Goal: Task Accomplishment & Management: Manage account settings

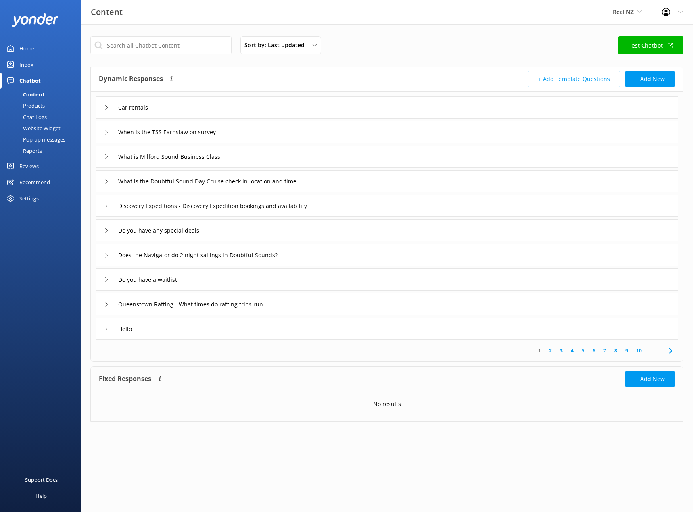
click at [35, 102] on div "Products" at bounding box center [25, 105] width 40 height 11
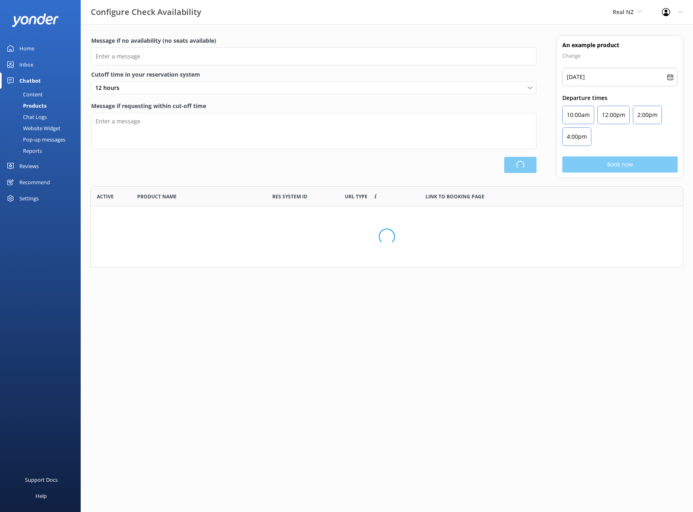
scroll to position [75, 587]
type input "There are no seats available, please check an alternative day"
type textarea "Our online booking system closes {hours} prior to departure. Please contact us …"
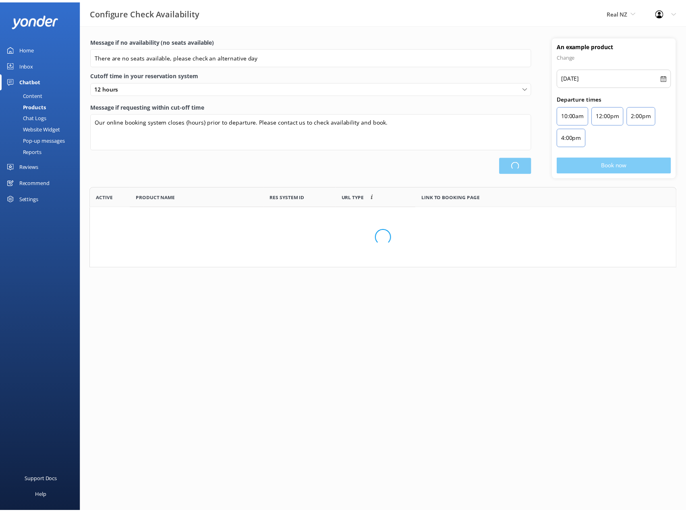
scroll to position [236, 586]
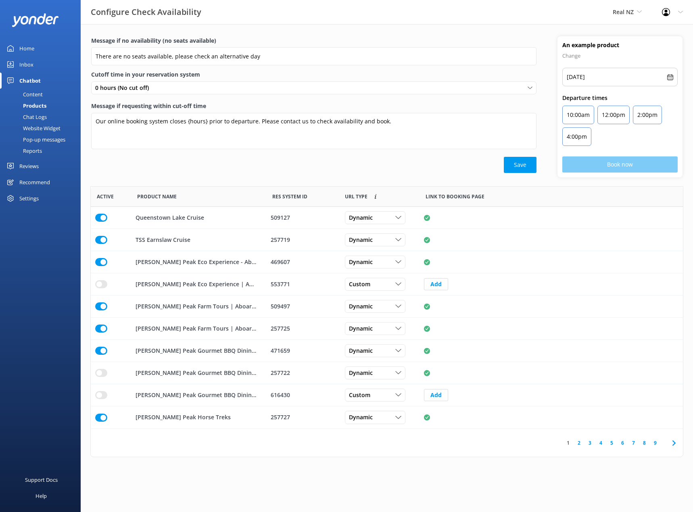
click at [35, 136] on div "Pop-up messages" at bounding box center [35, 139] width 60 height 11
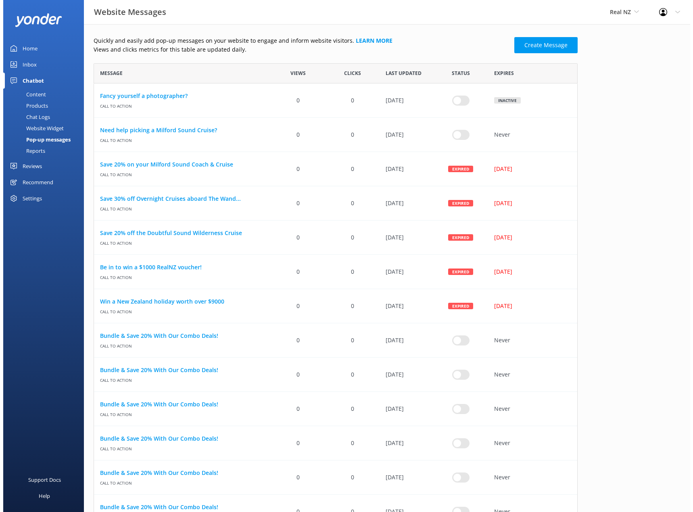
scroll to position [1008, 478]
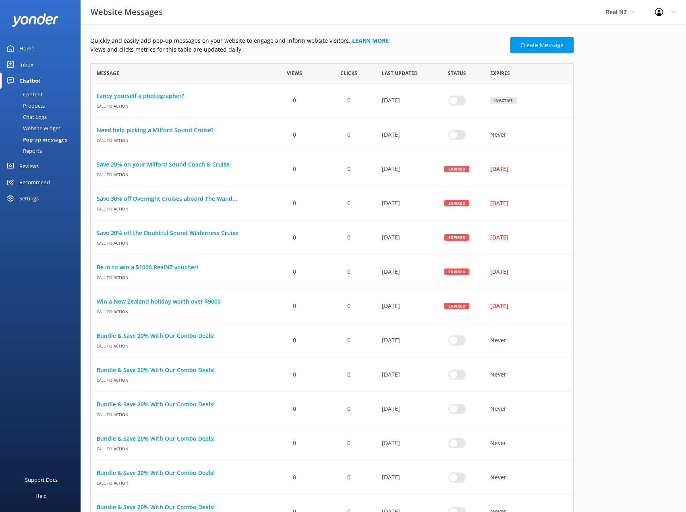
click at [33, 152] on div "Reports" at bounding box center [23, 150] width 37 height 11
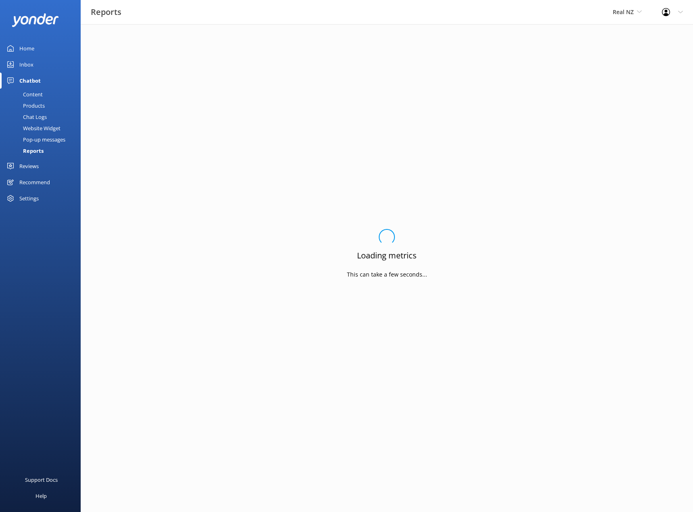
click at [35, 94] on div "Content" at bounding box center [24, 94] width 38 height 11
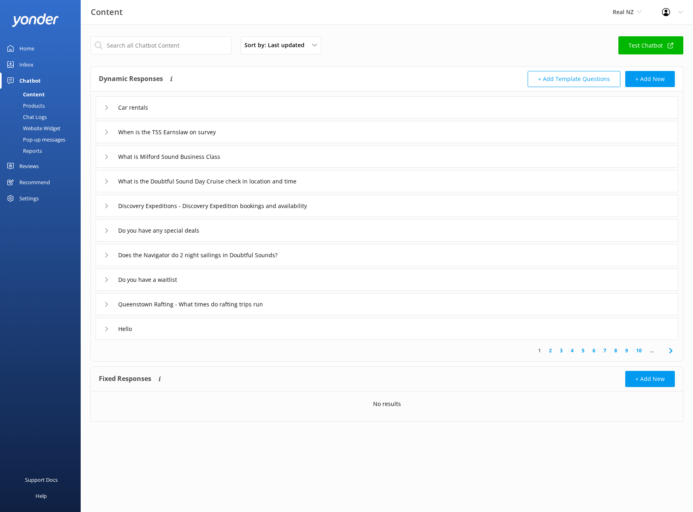
click at [30, 64] on div "Inbox" at bounding box center [26, 64] width 14 height 16
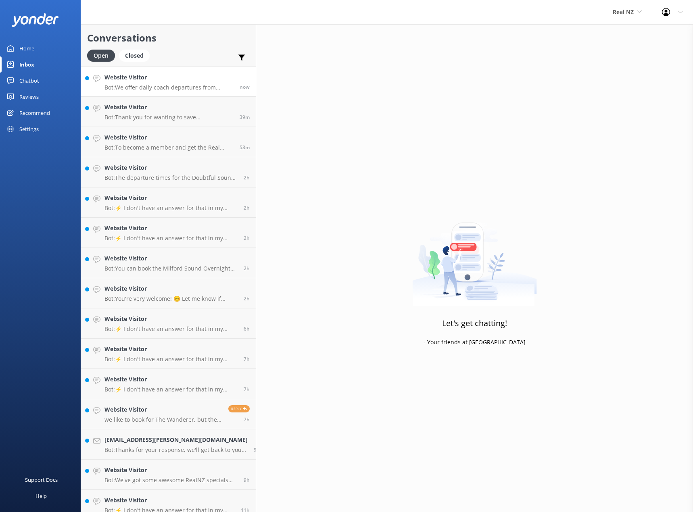
click at [115, 75] on h4 "Website Visitor" at bounding box center [168, 77] width 129 height 9
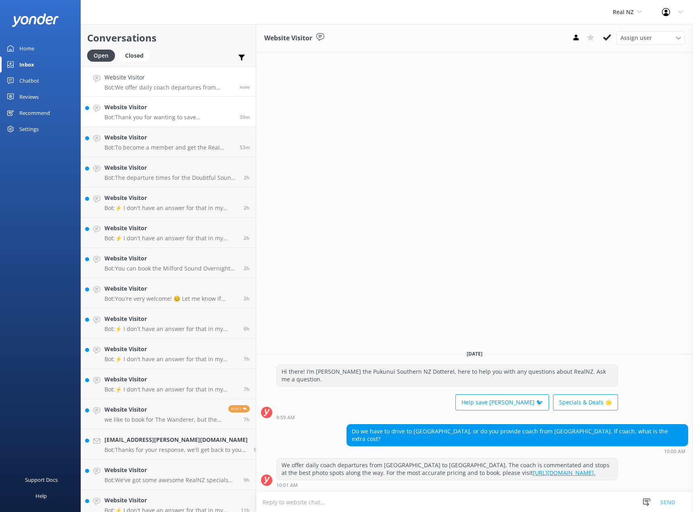
click at [123, 115] on p "Bot: Thank you for wanting to save [PERSON_NAME]! By booking any RealNZ experie…" at bounding box center [168, 117] width 129 height 7
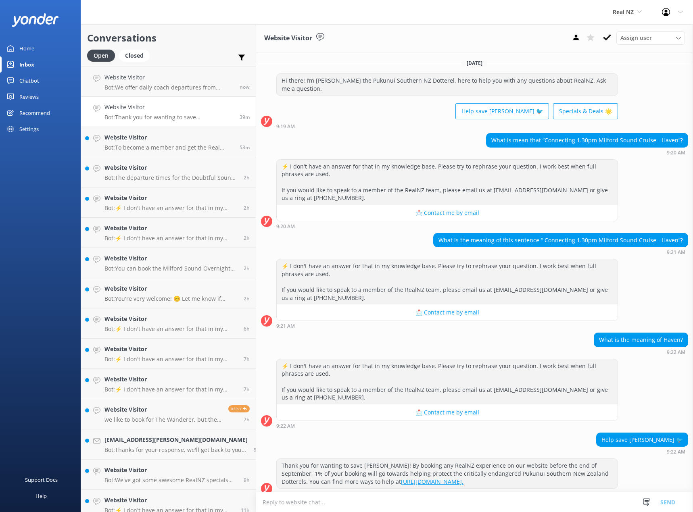
click at [515, 138] on div "What is mean that “Connecting 1.30pm Milford Sound Cruise - Haven”?" at bounding box center [586, 140] width 201 height 14
click at [557, 135] on div "What is mean that “Connecting 1.30pm Milford Sound Cruise - Haven”?" at bounding box center [586, 140] width 201 height 14
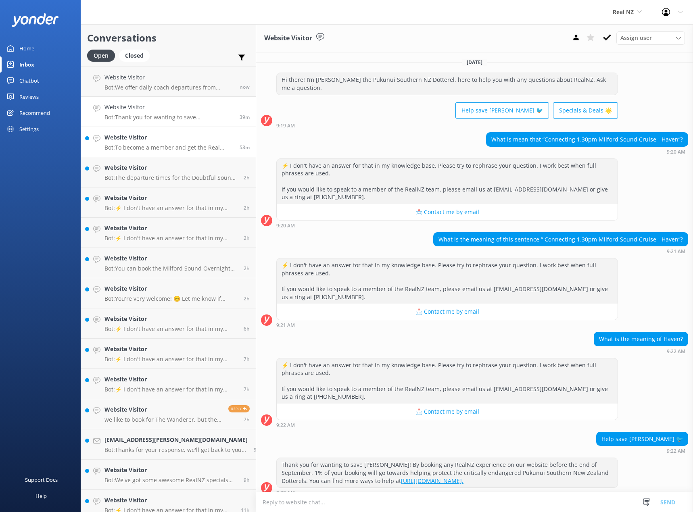
click at [149, 133] on h4 "Website Visitor" at bounding box center [168, 137] width 129 height 9
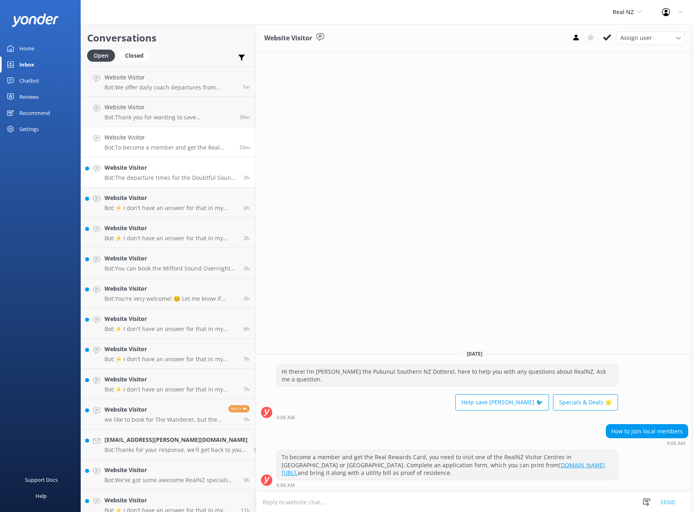
click at [150, 171] on h4 "Website Visitor" at bounding box center [170, 167] width 133 height 9
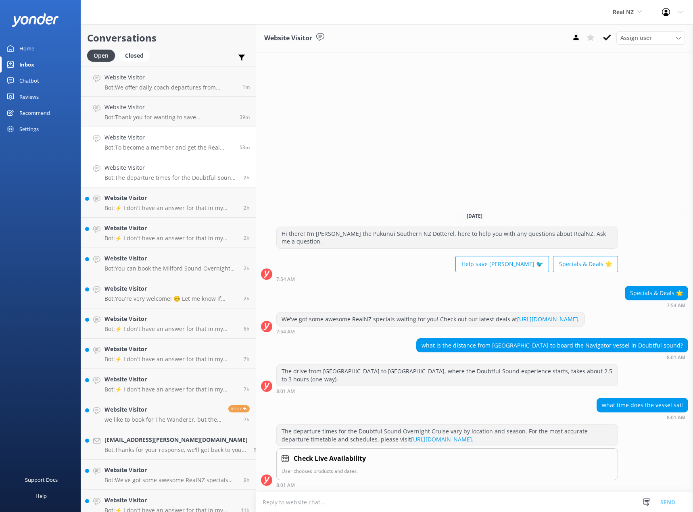
click at [154, 155] on link "Website Visitor Bot: To become a member and get the Real Rewards Card, you need…" at bounding box center [168, 142] width 175 height 30
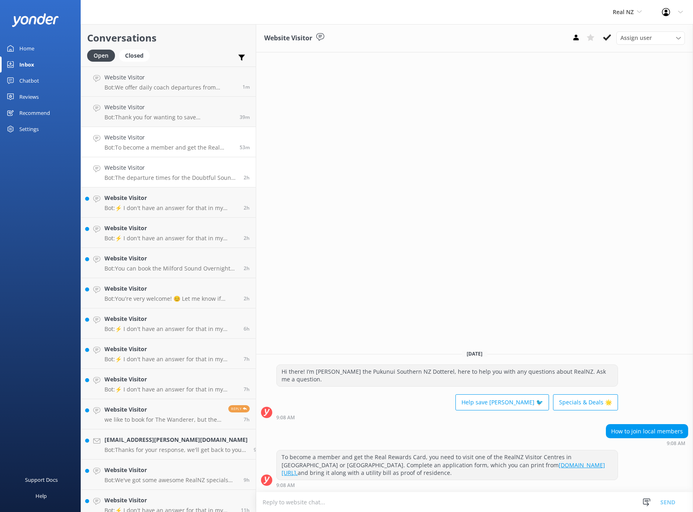
click at [158, 172] on h4 "Website Visitor" at bounding box center [170, 167] width 133 height 9
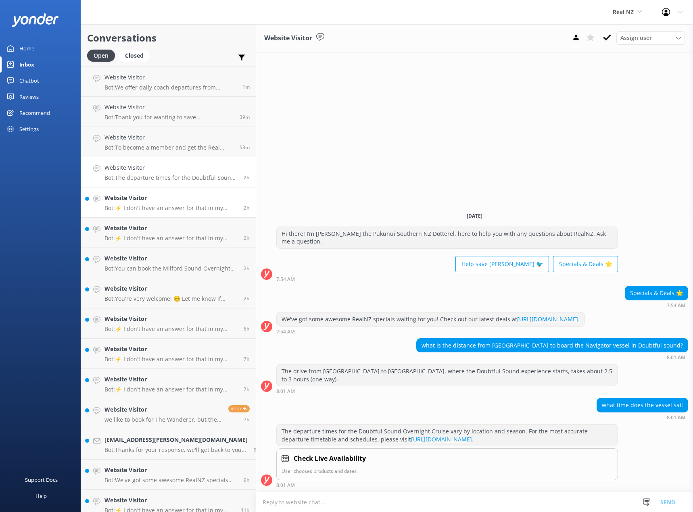
click at [158, 191] on link "Website Visitor Bot: ⚡ I don't have an answer for that in my knowledge base. Pl…" at bounding box center [168, 202] width 175 height 30
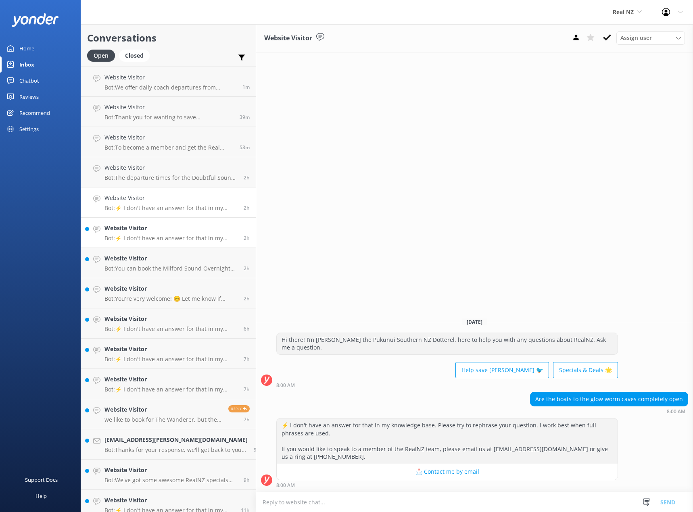
click at [164, 239] on p "Bot: ⚡ I don't have an answer for that in my knowledge base. Please try to reph…" at bounding box center [170, 238] width 133 height 7
click at [161, 264] on div "Website Visitor Bot: You can book the Milford Sound Overnight Cruise online and…" at bounding box center [170, 263] width 133 height 18
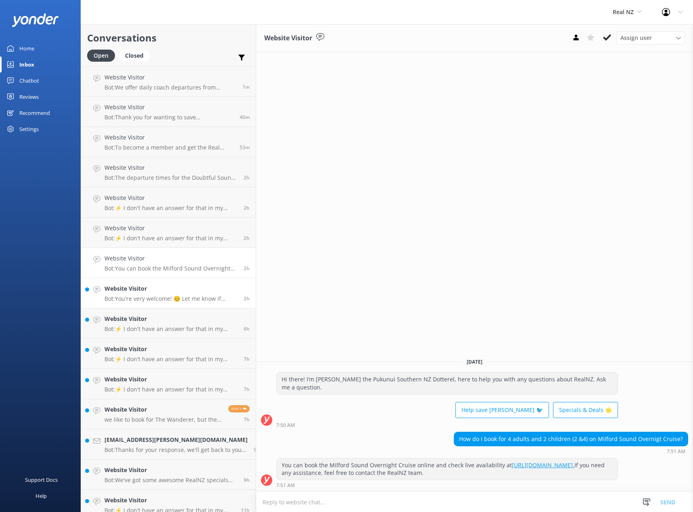
click at [167, 289] on h4 "Website Visitor" at bounding box center [170, 288] width 133 height 9
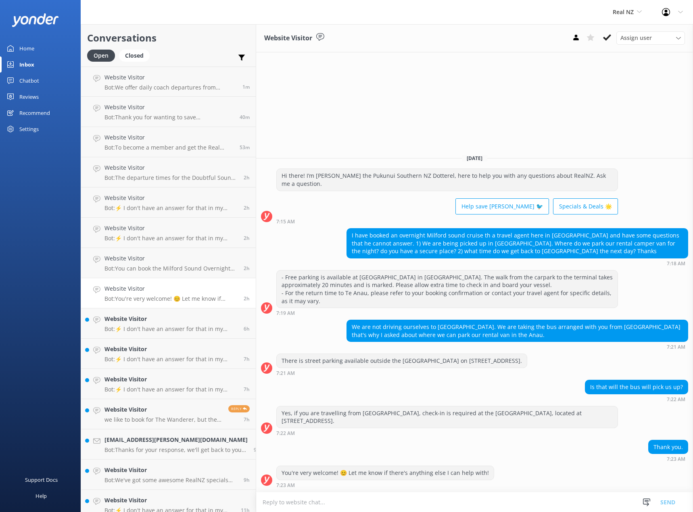
click at [433, 250] on div "I have booked an overnight Milford sound cruise th a travel agent here in [GEOG…" at bounding box center [517, 243] width 341 height 29
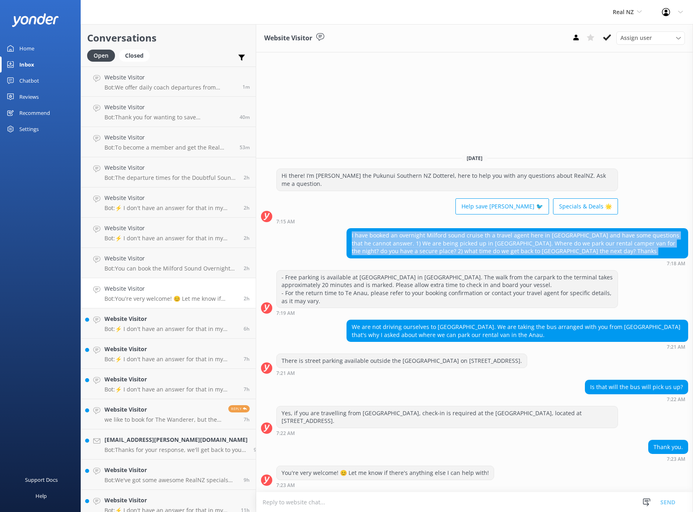
click at [433, 250] on div "I have booked an overnight Milford sound cruise th a travel agent here in [GEOG…" at bounding box center [517, 243] width 341 height 29
click at [412, 240] on div "I have booked an overnight Milford sound cruise th a travel agent here in [GEOG…" at bounding box center [517, 243] width 341 height 29
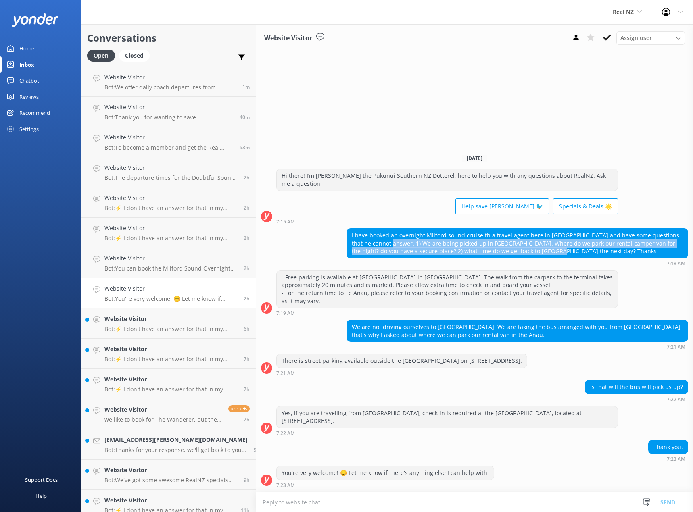
drag, startPoint x: 370, startPoint y: 250, endPoint x: 620, endPoint y: 257, distance: 249.6
click at [620, 257] on div "I have booked an overnight Milford sound cruise th a travel agent here in [GEOG…" at bounding box center [517, 243] width 341 height 29
click at [364, 258] on div "I have booked an overnight Milford sound cruise th a travel agent here in [GEOG…" at bounding box center [517, 243] width 341 height 29
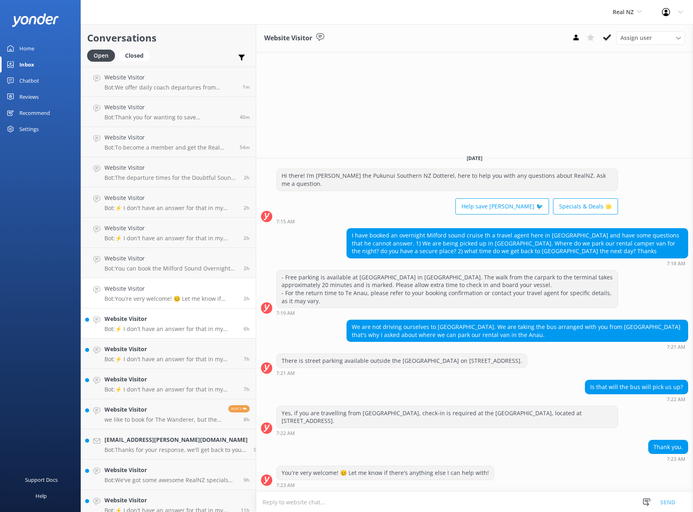
click at [143, 329] on p "Bot: ⚡ I don't have an answer for that in my knowledge base. Please try to reph…" at bounding box center [170, 328] width 133 height 7
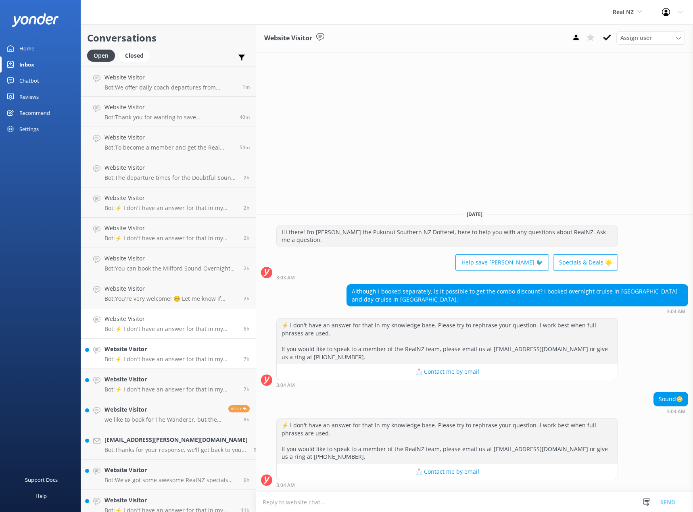
click at [146, 352] on h4 "Website Visitor" at bounding box center [170, 349] width 133 height 9
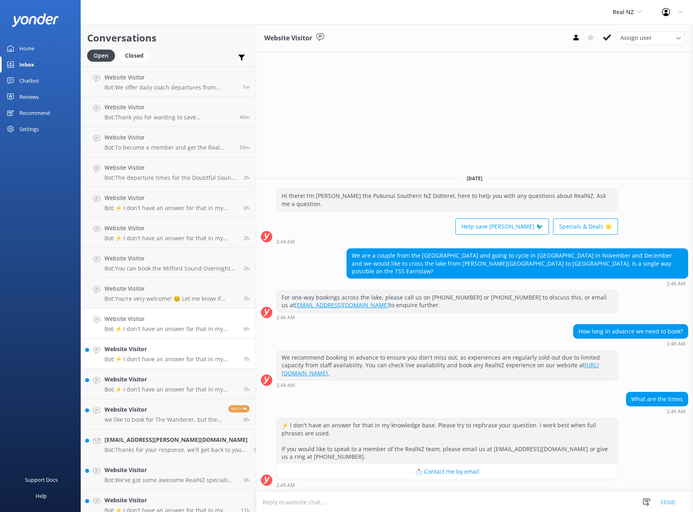
click at [151, 335] on link "Website Visitor Bot: ⚡ I don't have an answer for that in my knowledge base. Pl…" at bounding box center [168, 323] width 175 height 30
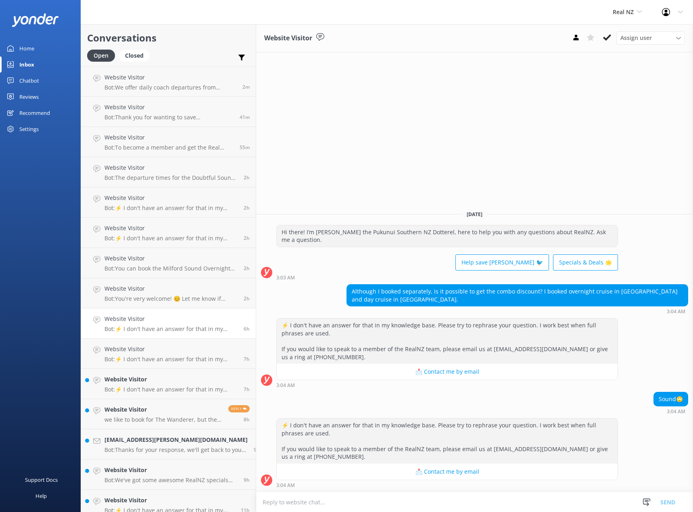
click at [328, 240] on div "Hi there! I’m [PERSON_NAME] the Pukunui Southern NZ Dotterel, here to help you …" at bounding box center [447, 235] width 341 height 21
click at [328, 241] on div "Hi there! I’m [PERSON_NAME] the Pukunui Southern NZ Dotterel, here to help you …" at bounding box center [447, 235] width 341 height 21
click at [337, 133] on div "Website Visitor Assign user Support Centre Cam Rach [PERSON_NAME] [PERSON_NAME]…" at bounding box center [474, 268] width 437 height 488
click at [458, 98] on div "Website Visitor Assign user Support Centre Cam Rach [PERSON_NAME] [PERSON_NAME]…" at bounding box center [474, 268] width 437 height 488
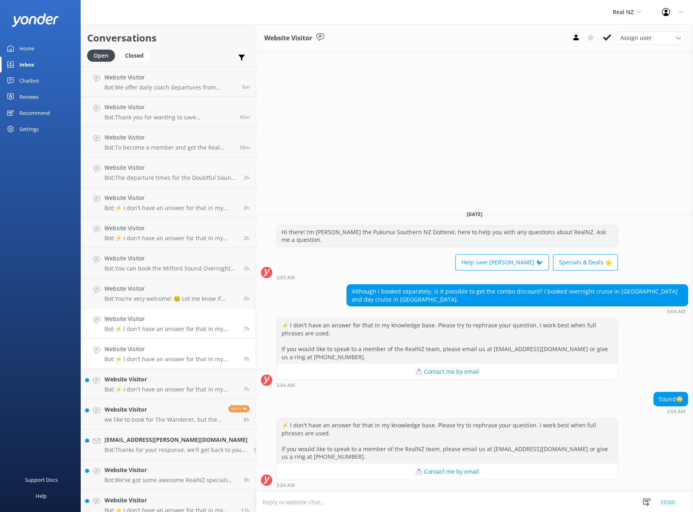
click at [173, 341] on link "Website Visitor Bot: ⚡ I don't have an answer for that in my knowledge base. Pl…" at bounding box center [168, 354] width 175 height 30
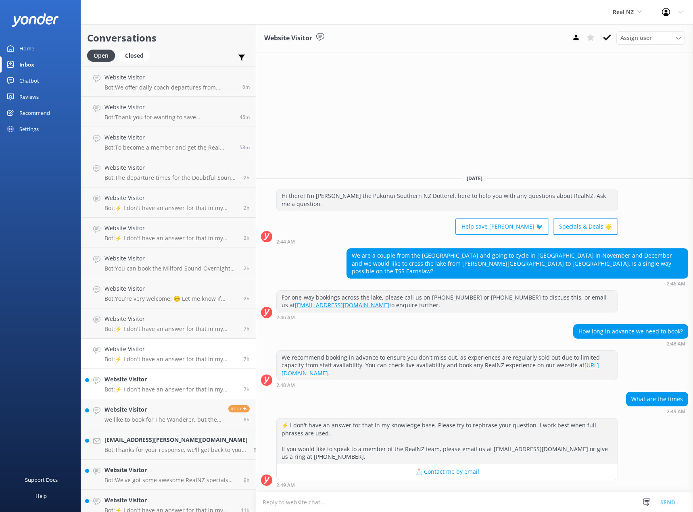
click at [156, 388] on p "Bot: ⚡ I don't have an answer for that in my knowledge base. Please try to reph…" at bounding box center [170, 389] width 133 height 7
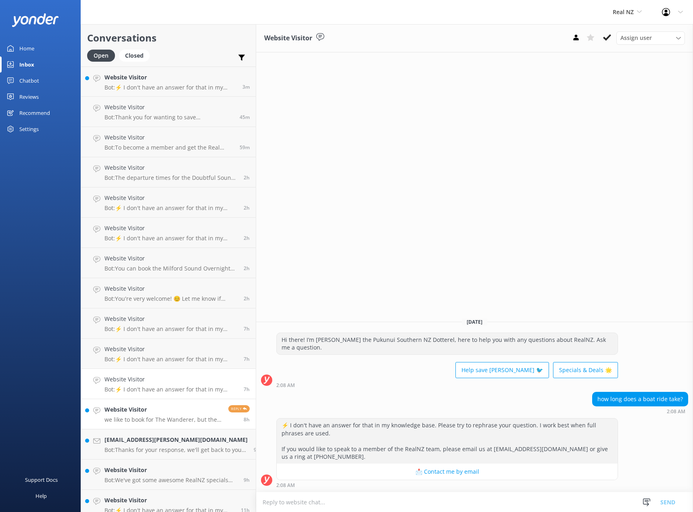
click at [156, 414] on h4 "Website Visitor" at bounding box center [163, 409] width 118 height 9
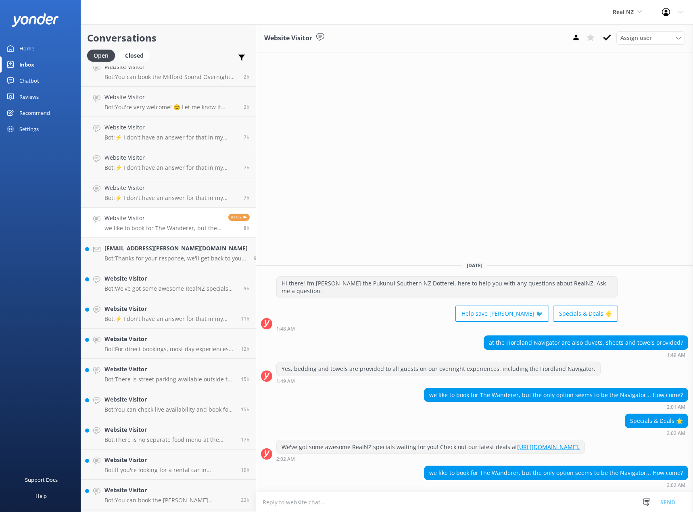
scroll to position [195, 0]
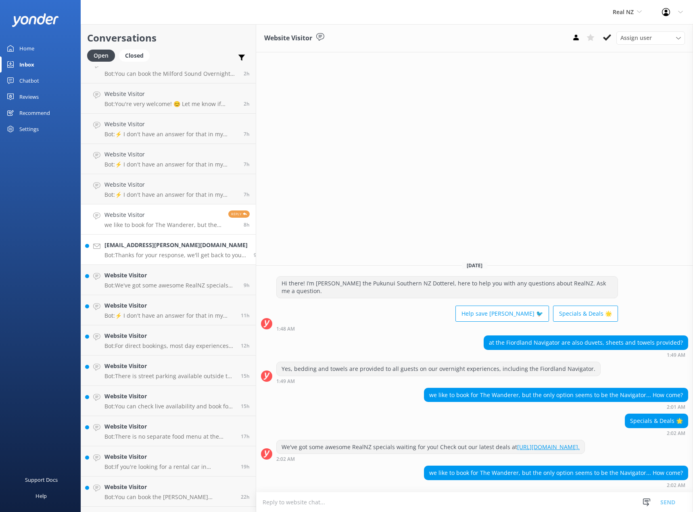
click at [167, 255] on p "Bot: Thanks for your response, we'll get back to you as soon as we can during o…" at bounding box center [175, 255] width 143 height 7
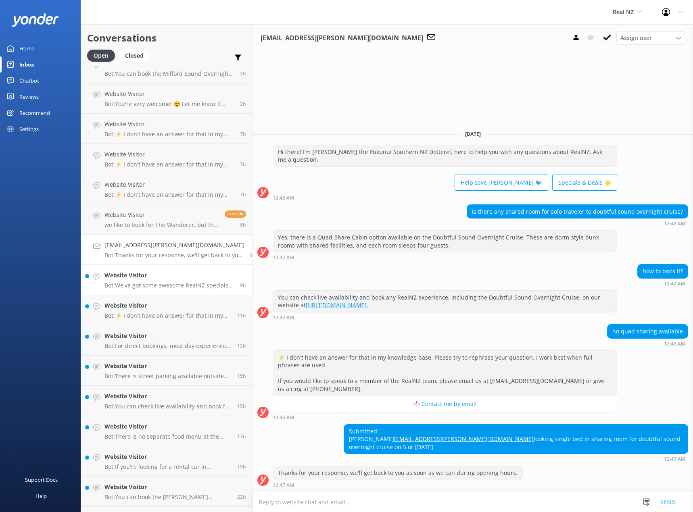
click at [168, 279] on h4 "Website Visitor" at bounding box center [168, 275] width 129 height 9
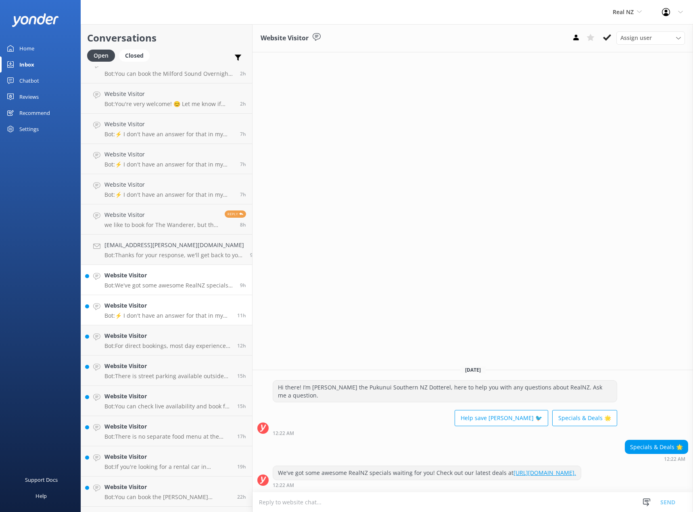
click at [166, 305] on h4 "Website Visitor" at bounding box center [167, 305] width 127 height 9
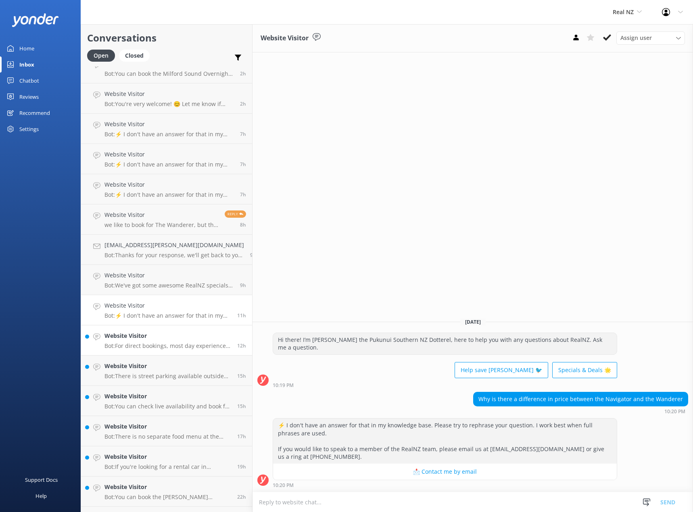
click at [165, 339] on h4 "Website Visitor" at bounding box center [167, 335] width 127 height 9
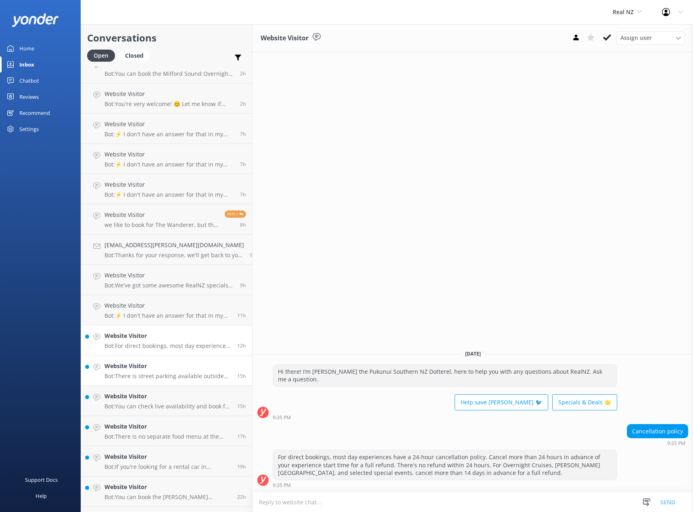
click at [164, 375] on p "Bot: There is street parking available outside the [GEOGRAPHIC_DATA] on [STREET…" at bounding box center [167, 375] width 127 height 7
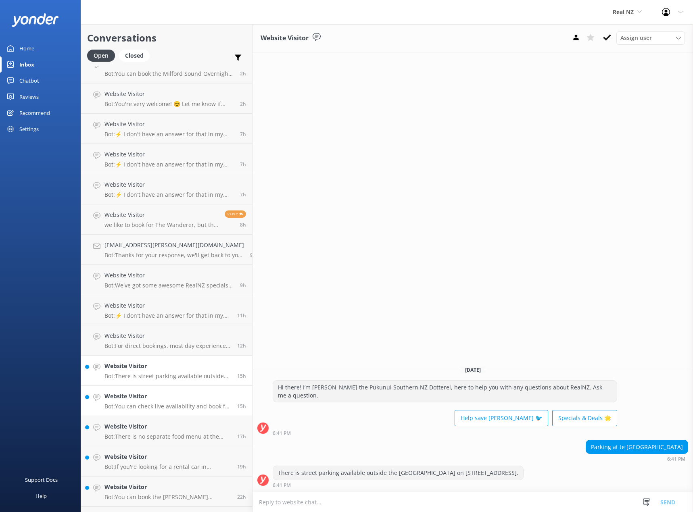
click at [162, 403] on p "Bot: You can check live availability and book for 2 adults and 1 child for [DAT…" at bounding box center [167, 406] width 127 height 7
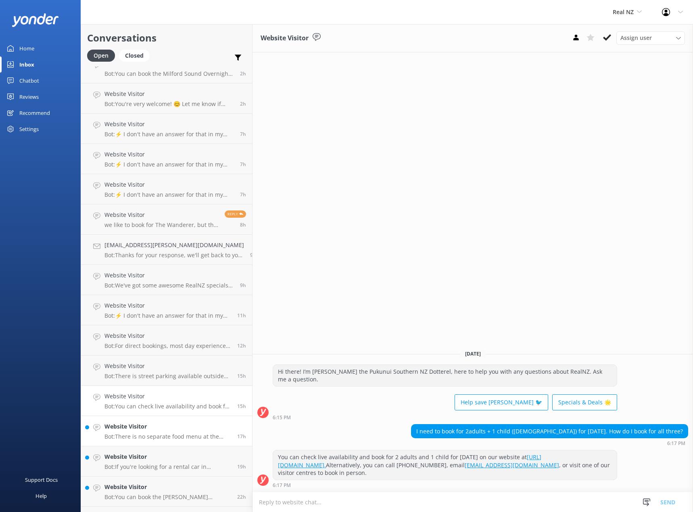
click at [160, 428] on h4 "Website Visitor" at bounding box center [167, 426] width 127 height 9
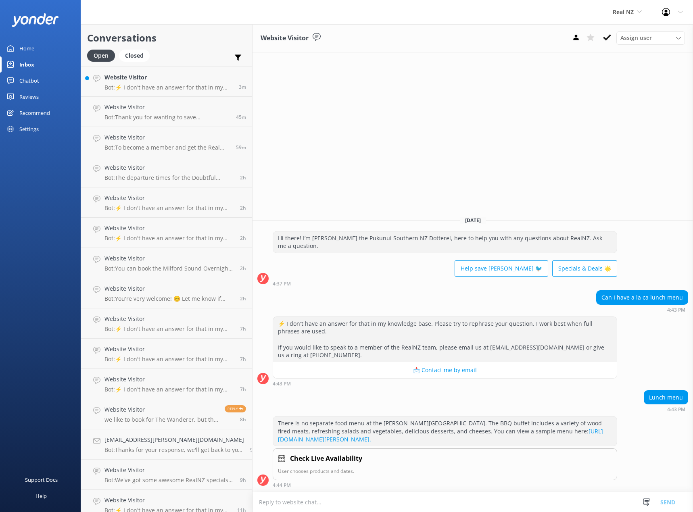
click at [35, 48] on link "Home" at bounding box center [40, 48] width 81 height 16
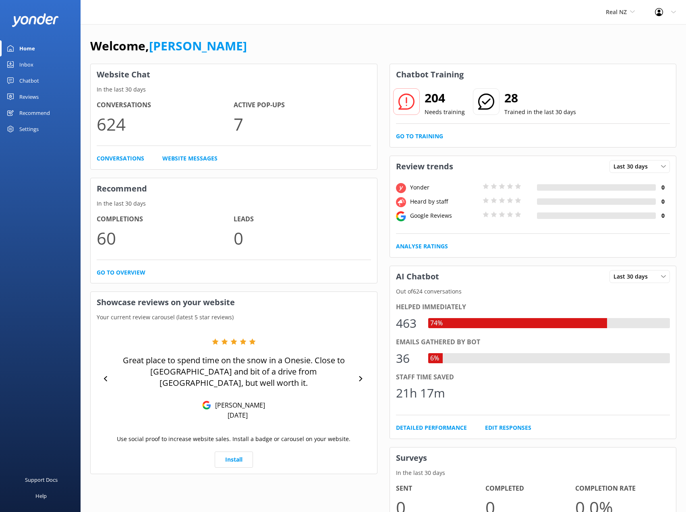
click at [43, 81] on link "Chatbot" at bounding box center [40, 81] width 81 height 16
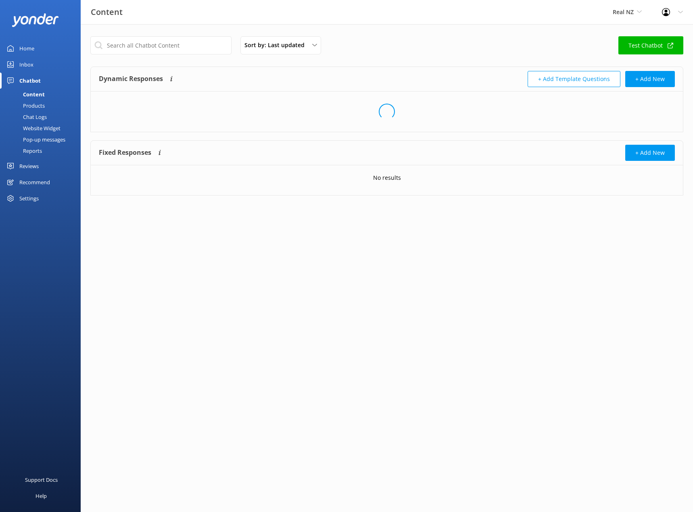
click at [46, 123] on div "Website Widget" at bounding box center [33, 128] width 56 height 11
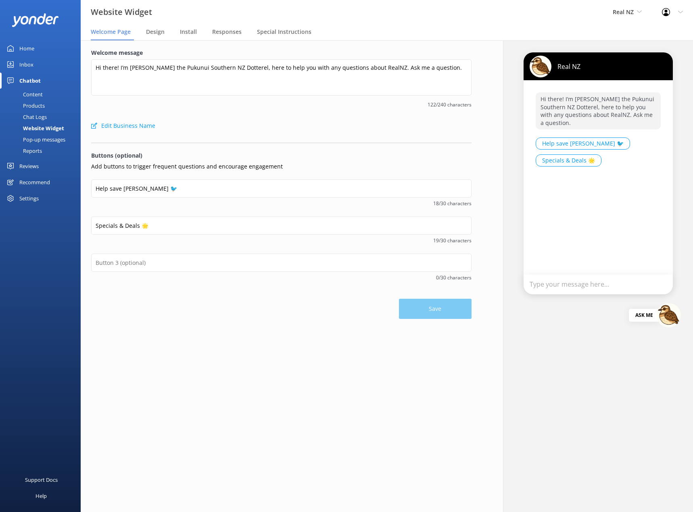
click at [664, 312] on img at bounding box center [668, 315] width 24 height 24
click at [228, 108] on span "122/240 characters" at bounding box center [281, 105] width 380 height 8
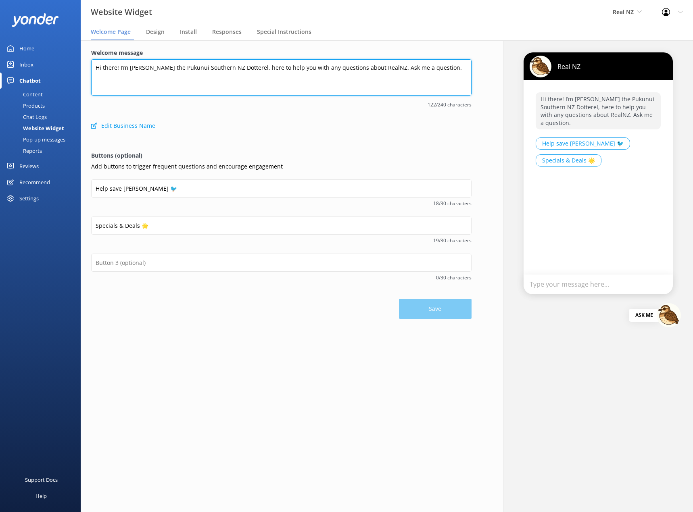
click at [411, 79] on textarea "Hi there! I’m [PERSON_NAME] the Pukunui Southern NZ Dotterel, here to help you …" at bounding box center [281, 77] width 380 height 36
click at [428, 76] on textarea "Hi there! I’m [PERSON_NAME] the Pukunui Southern NZ Dotterel, here to help you …" at bounding box center [281, 77] width 380 height 36
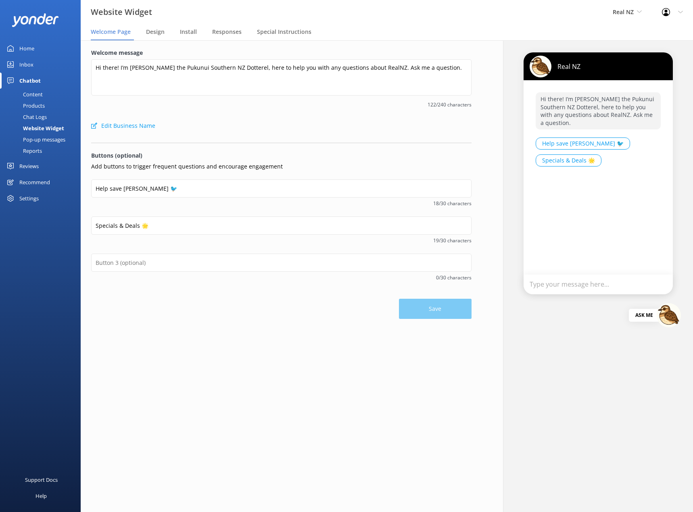
click at [433, 54] on label "Welcome message" at bounding box center [281, 52] width 380 height 9
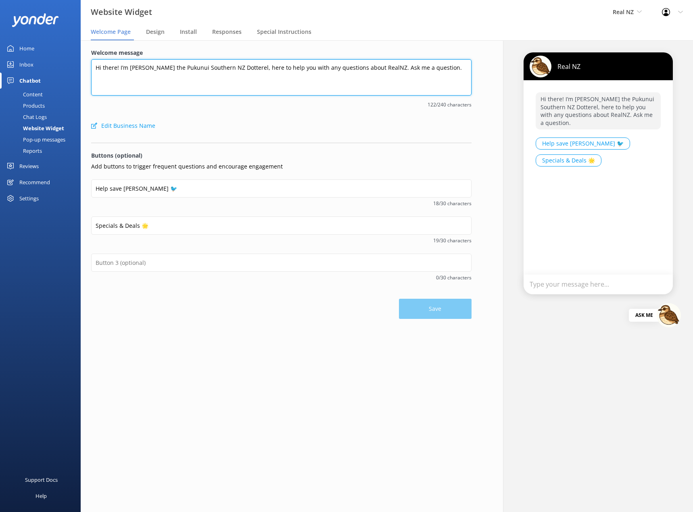
click at [433, 59] on textarea "Hi there! I’m [PERSON_NAME] the Pukunui Southern NZ Dotterel, here to help you …" at bounding box center [281, 77] width 380 height 36
